Goal: Information Seeking & Learning: Learn about a topic

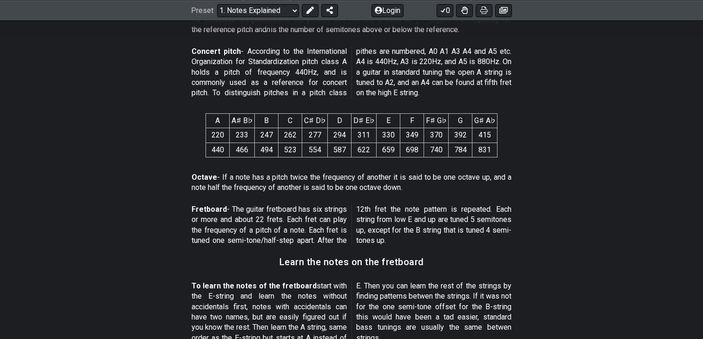
scroll to position [654, 0]
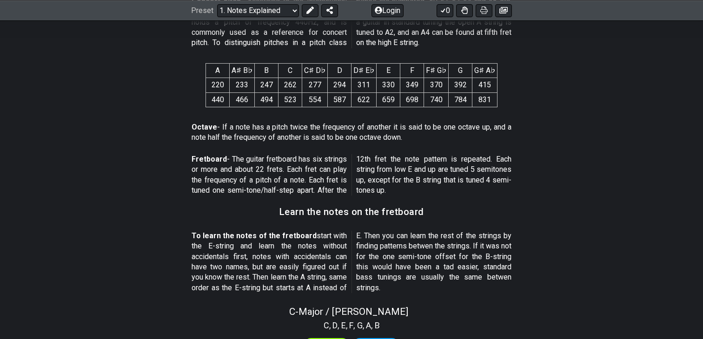
drag, startPoint x: 301, startPoint y: 153, endPoint x: 299, endPoint y: 186, distance: 32.2
click at [299, 186] on p "Fretboard - The guitar fretboard has six strings or more and about 22 frets. Ea…" at bounding box center [352, 175] width 320 height 42
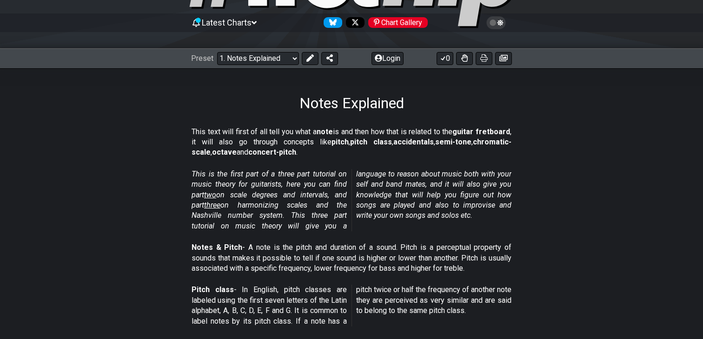
scroll to position [86, 0]
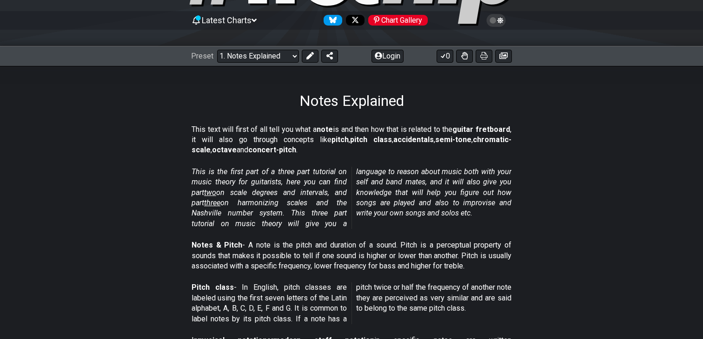
drag, startPoint x: 257, startPoint y: 167, endPoint x: 257, endPoint y: 197, distance: 30.2
click at [257, 197] on em "This is the first part of a three part tutorial on music theory for guitarists,…" at bounding box center [352, 197] width 320 height 61
click at [270, 196] on em "This is the first part of a three part tutorial on music theory for guitarists,…" at bounding box center [352, 197] width 320 height 61
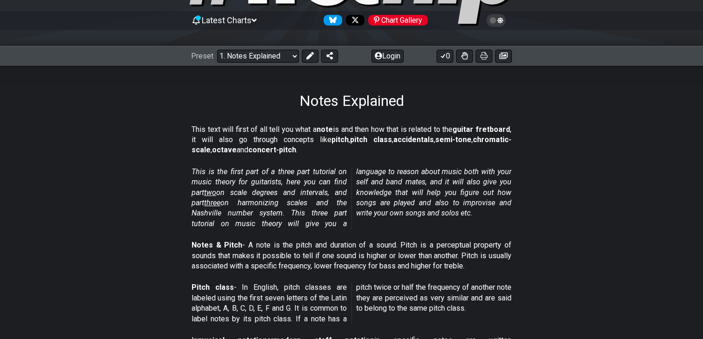
click at [272, 214] on em "This is the first part of a three part tutorial on music theory for guitarists,…" at bounding box center [352, 197] width 320 height 61
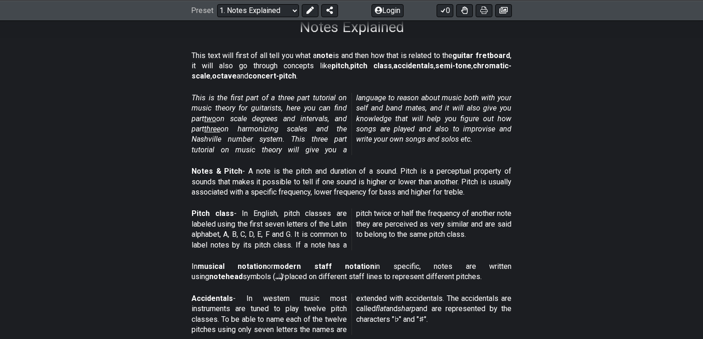
scroll to position [179, 0]
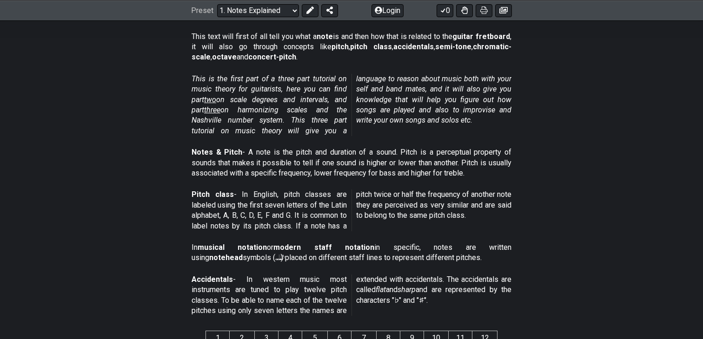
drag, startPoint x: 324, startPoint y: 149, endPoint x: 324, endPoint y: 176, distance: 27.0
click at [324, 176] on p "Notes & Pitch - A note is the pitch and duration of a sound. Pitch is a percept…" at bounding box center [352, 162] width 320 height 31
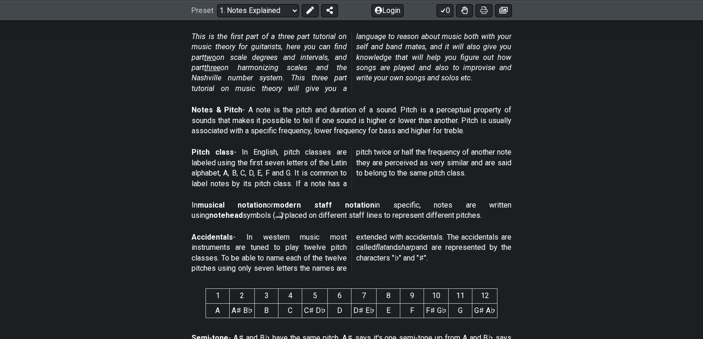
scroll to position [221, 0]
drag, startPoint x: 274, startPoint y: 153, endPoint x: 273, endPoint y: 176, distance: 23.3
click at [273, 176] on p "Pitch class - In English, pitch classes are labeled using the first seven lette…" at bounding box center [352, 168] width 320 height 42
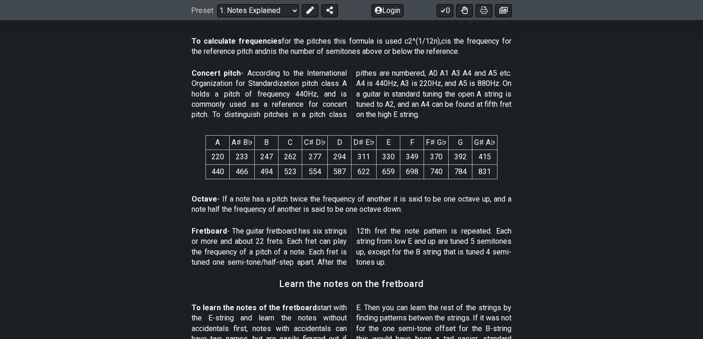
scroll to position [651, 0]
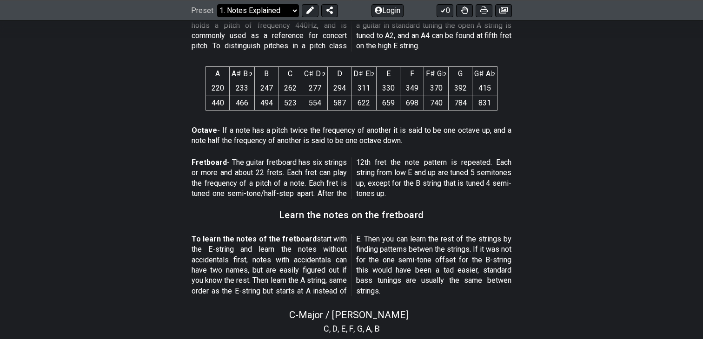
click at [292, 12] on select "Welcome to #fretflip! Initial Preset Custom Preset Minor Pentatonic Major Penta…" at bounding box center [258, 10] width 82 height 13
click at [217, 17] on select "Welcome to #fretflip! Initial Preset Custom Preset Minor Pentatonic Major Penta…" at bounding box center [258, 10] width 82 height 13
select select "/scale-degrees-and-intervals"
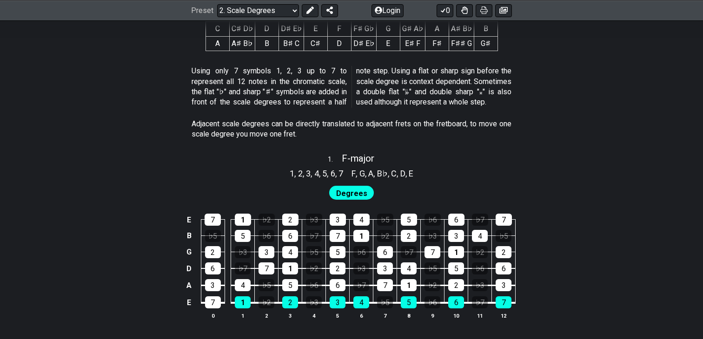
scroll to position [494, 0]
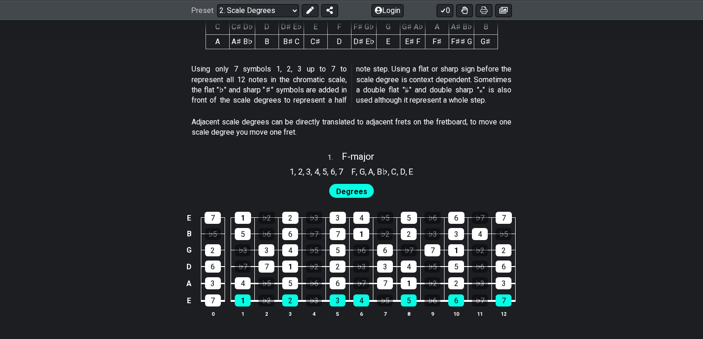
click at [343, 187] on span "Degrees" at bounding box center [351, 191] width 31 height 13
click at [298, 217] on div "2" at bounding box center [290, 218] width 16 height 12
click at [296, 212] on div "2" at bounding box center [290, 218] width 16 height 12
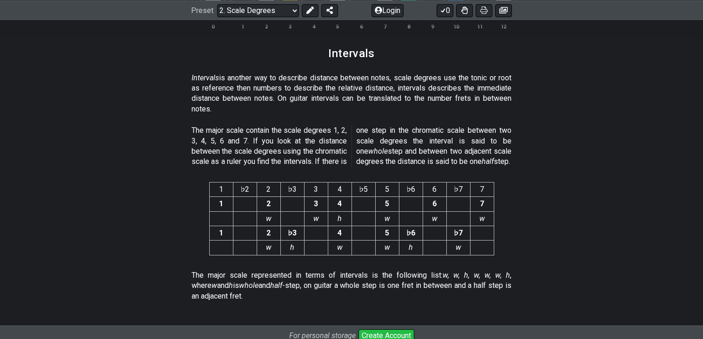
scroll to position [2413, 0]
